Goal: Subscribe to service/newsletter

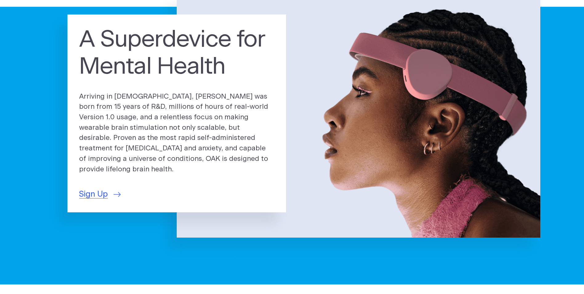
scroll to position [62, 0]
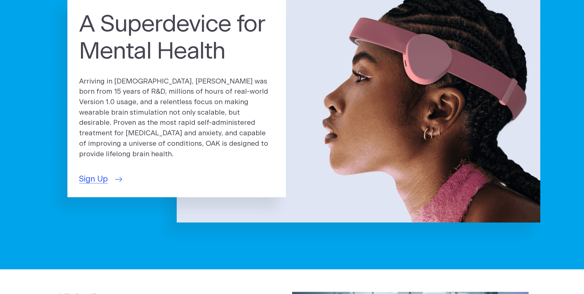
click at [97, 176] on span "Sign Up" at bounding box center [93, 179] width 29 height 12
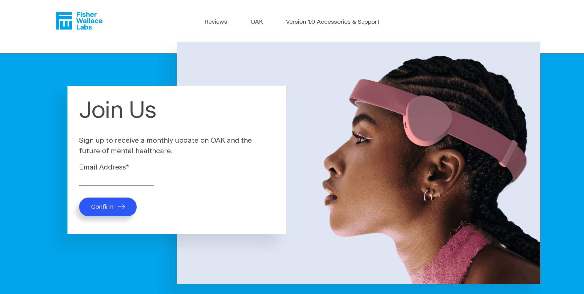
click at [165, 43] on div "Join Us Sign up to receive a monthly update on OAK and the future of mental hea…" at bounding box center [298, 163] width 485 height 242
click at [178, 63] on img at bounding box center [359, 163] width 364 height 242
click at [86, 175] on div "Email Address *" at bounding box center [176, 173] width 195 height 23
click at [89, 179] on input "Email Address *" at bounding box center [116, 181] width 75 height 10
type input "jeff.mcfarland@att.net"
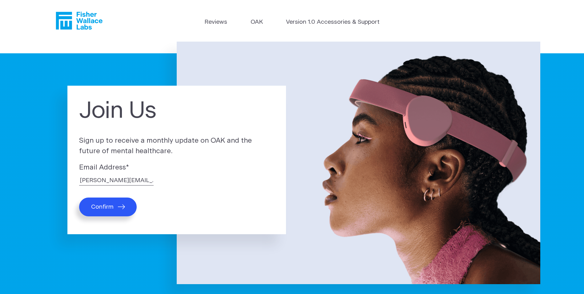
click at [112, 208] on span "Confirm" at bounding box center [102, 206] width 22 height 7
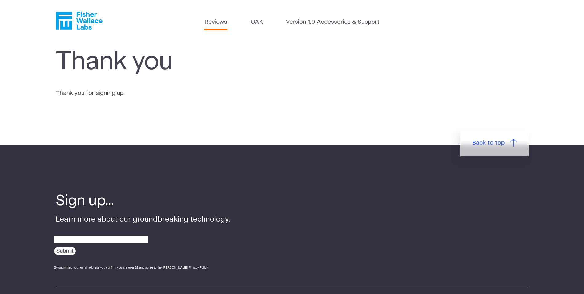
click at [221, 24] on link "Reviews" at bounding box center [215, 22] width 23 height 9
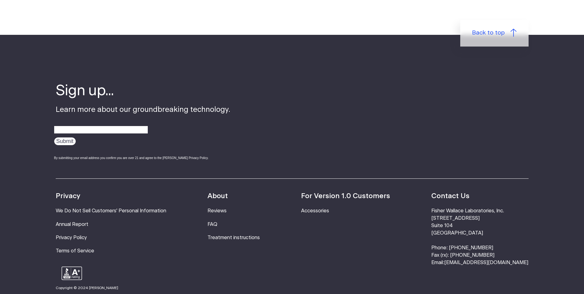
scroll to position [770, 0]
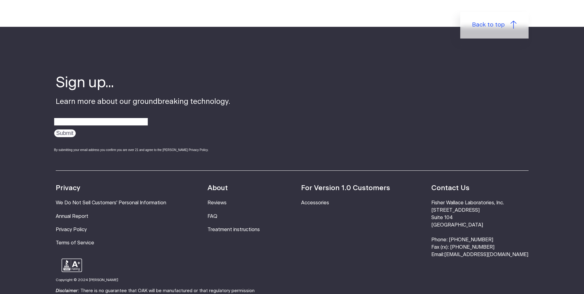
click at [228, 184] on strong "About" at bounding box center [218, 187] width 20 height 7
click at [228, 227] on link "Treatment instructions" at bounding box center [234, 229] width 52 height 5
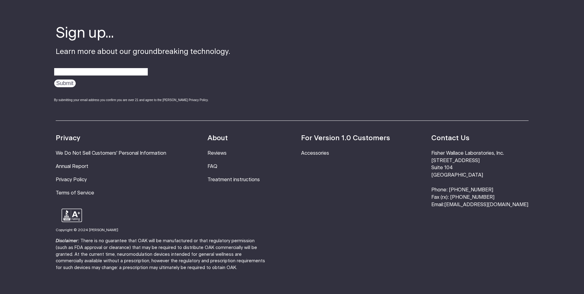
scroll to position [2001, 0]
click at [217, 168] on link "FAQ" at bounding box center [213, 166] width 10 height 5
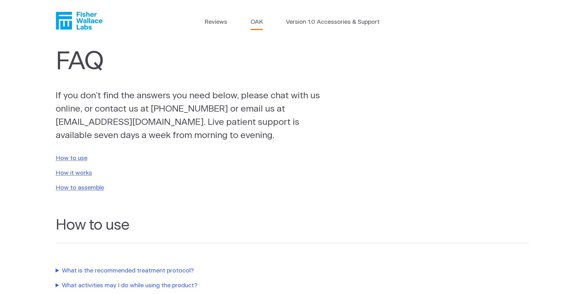
click at [260, 21] on link "OAK" at bounding box center [257, 22] width 12 height 9
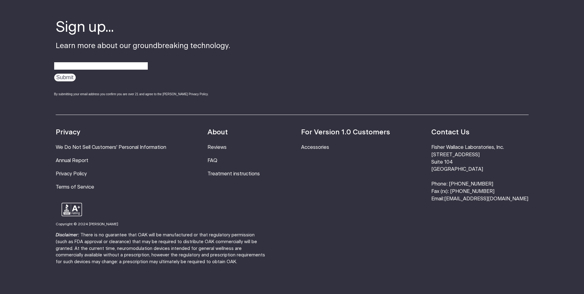
scroll to position [1145, 0]
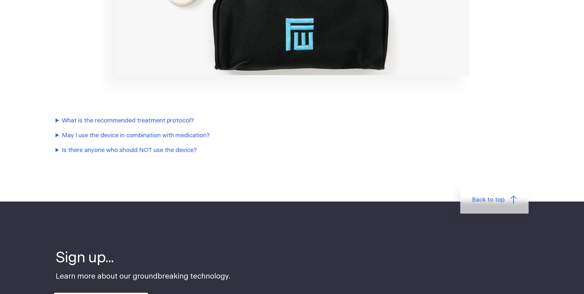
scroll to position [831, 0]
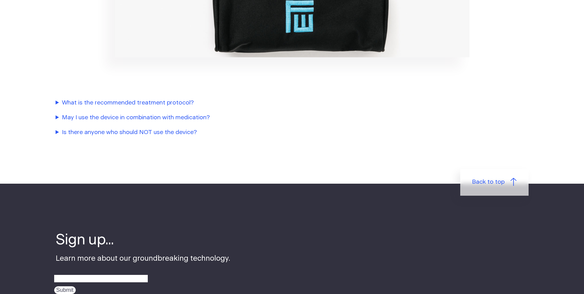
click at [133, 119] on summary "May I use the device in combination with medication?" at bounding box center [196, 117] width 280 height 9
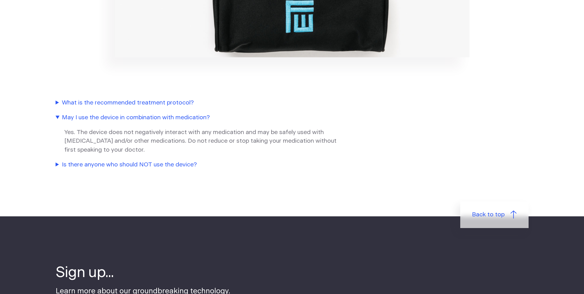
click at [148, 166] on summary "Is there anyone who should NOT use the device?" at bounding box center [196, 164] width 280 height 9
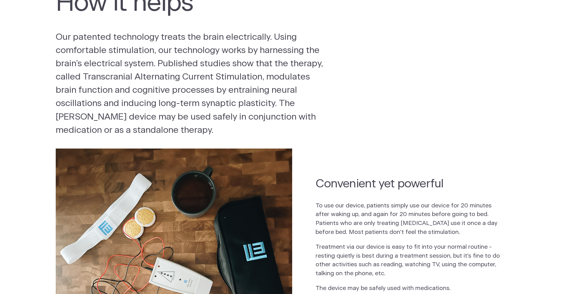
scroll to position [0, 0]
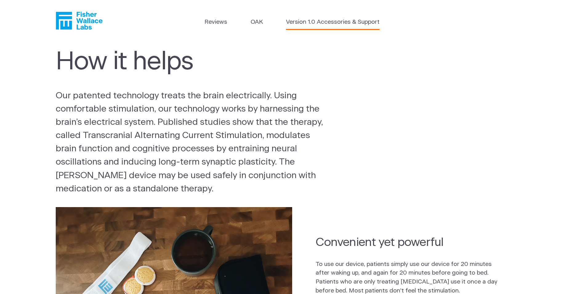
click at [303, 22] on link "Version 1.0 Accessories & Support" at bounding box center [333, 22] width 94 height 9
